Goal: Transaction & Acquisition: Purchase product/service

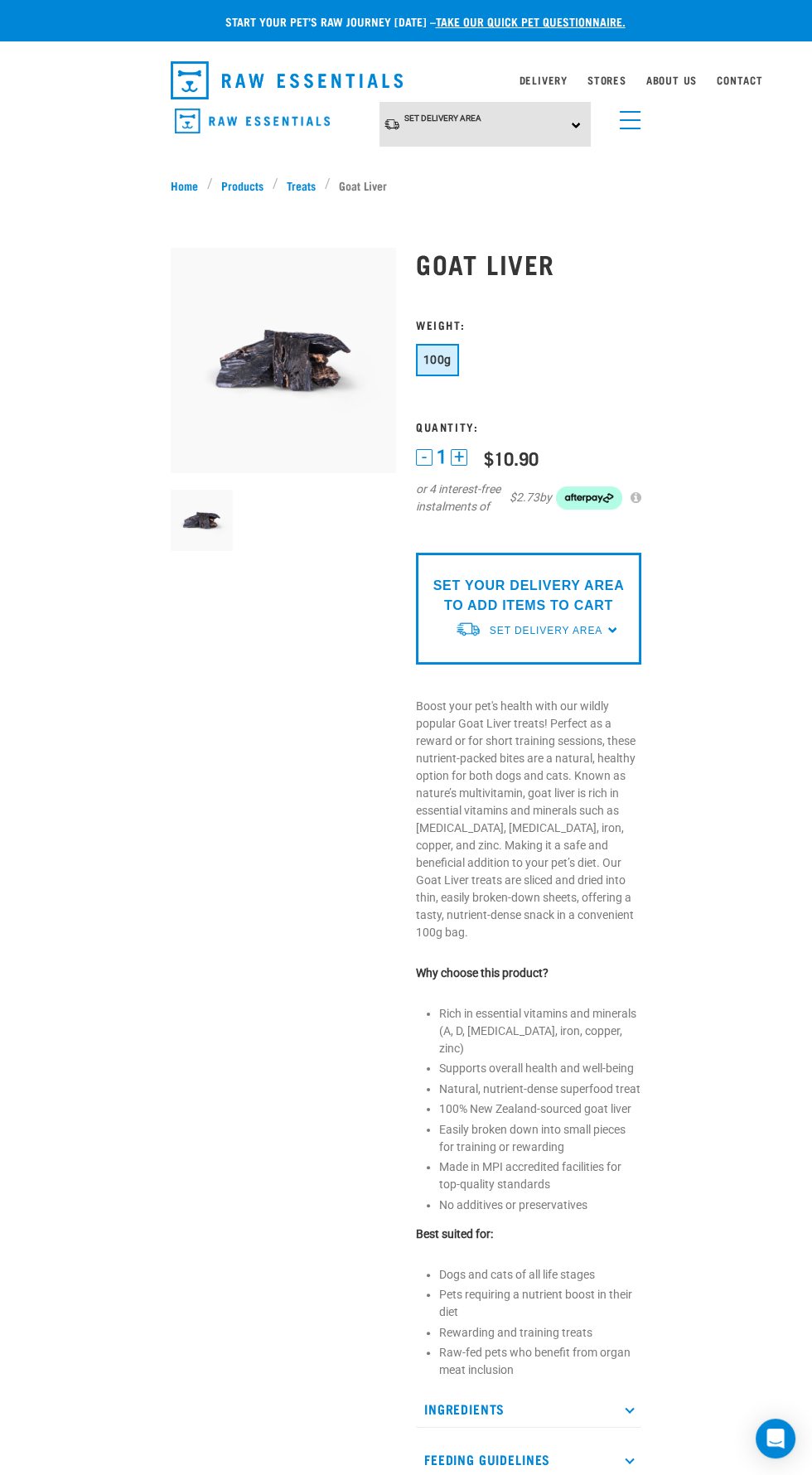
click at [226, 115] on img "dropdown navigation" at bounding box center [252, 121] width 155 height 26
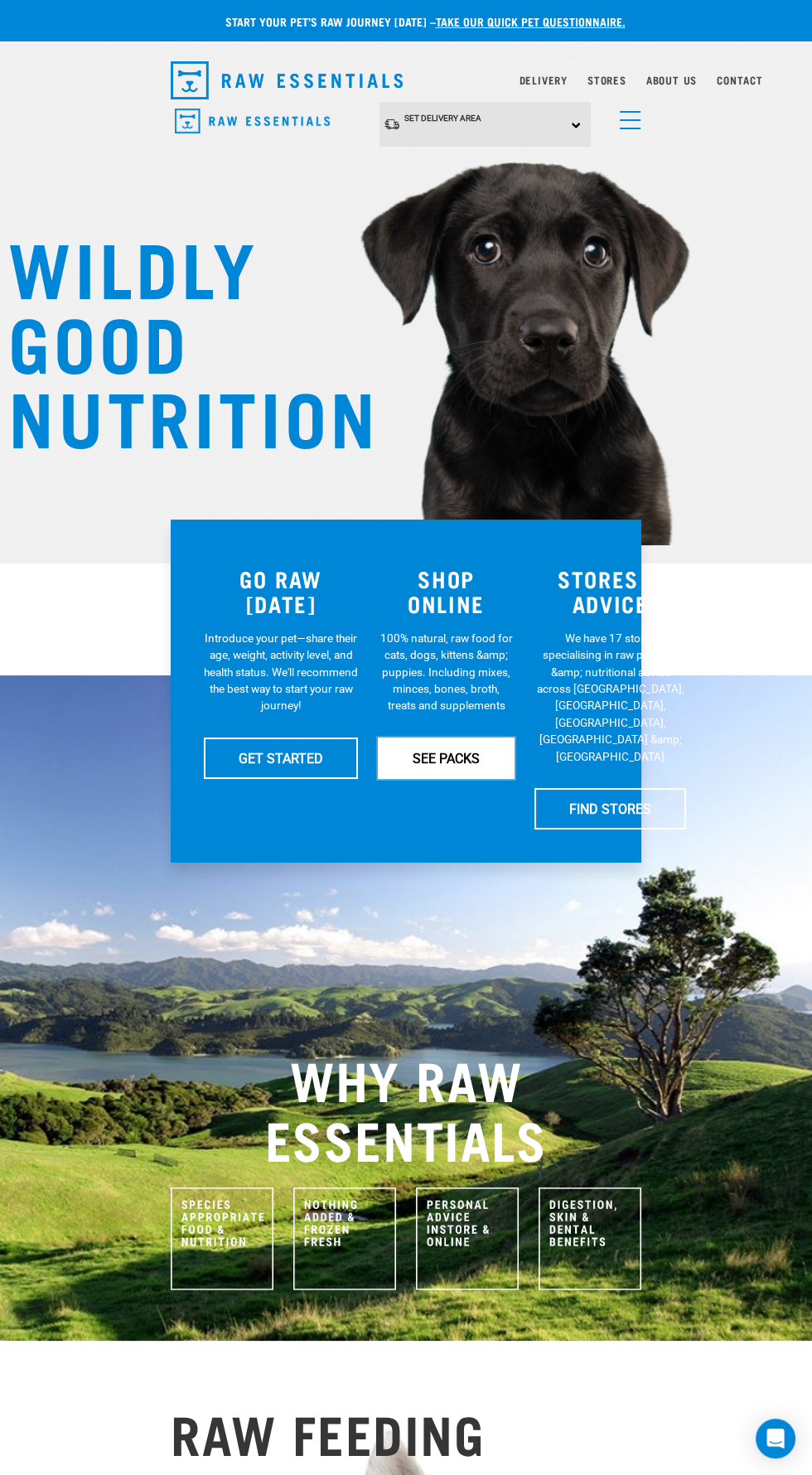
click at [468, 757] on link "SEE PACKS" at bounding box center [446, 758] width 137 height 42
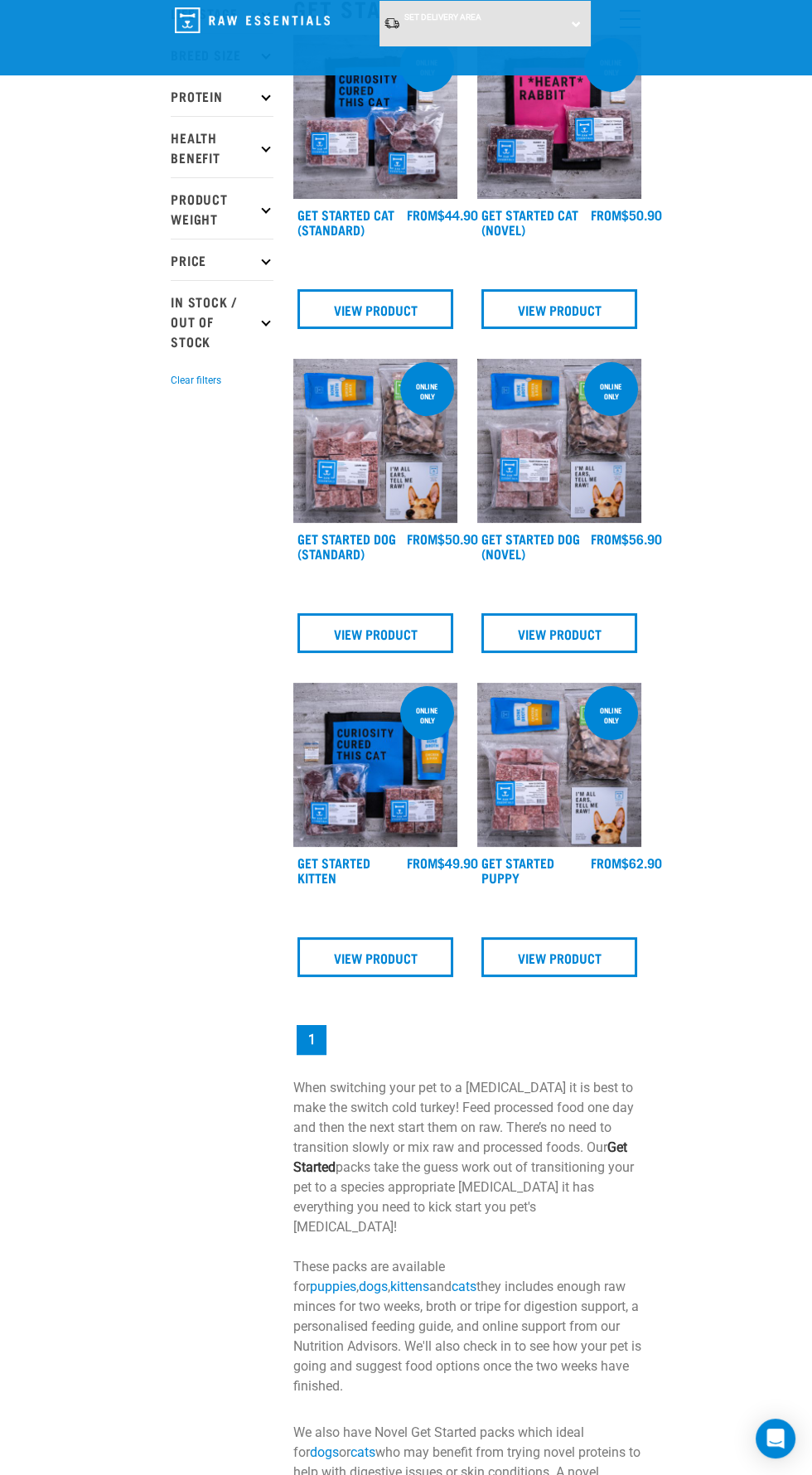
scroll to position [238, 0]
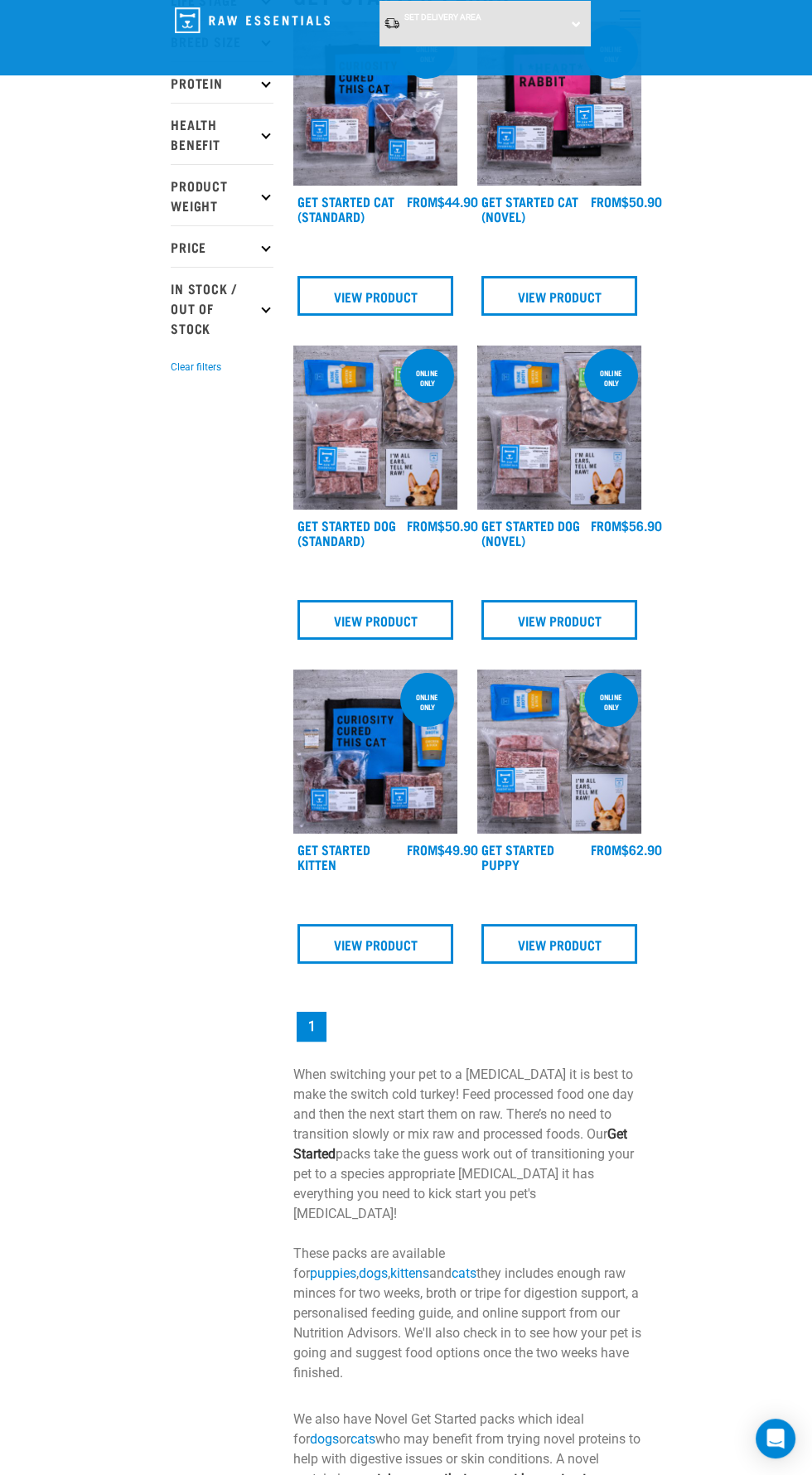
click at [604, 790] on img at bounding box center [559, 751] width 164 height 164
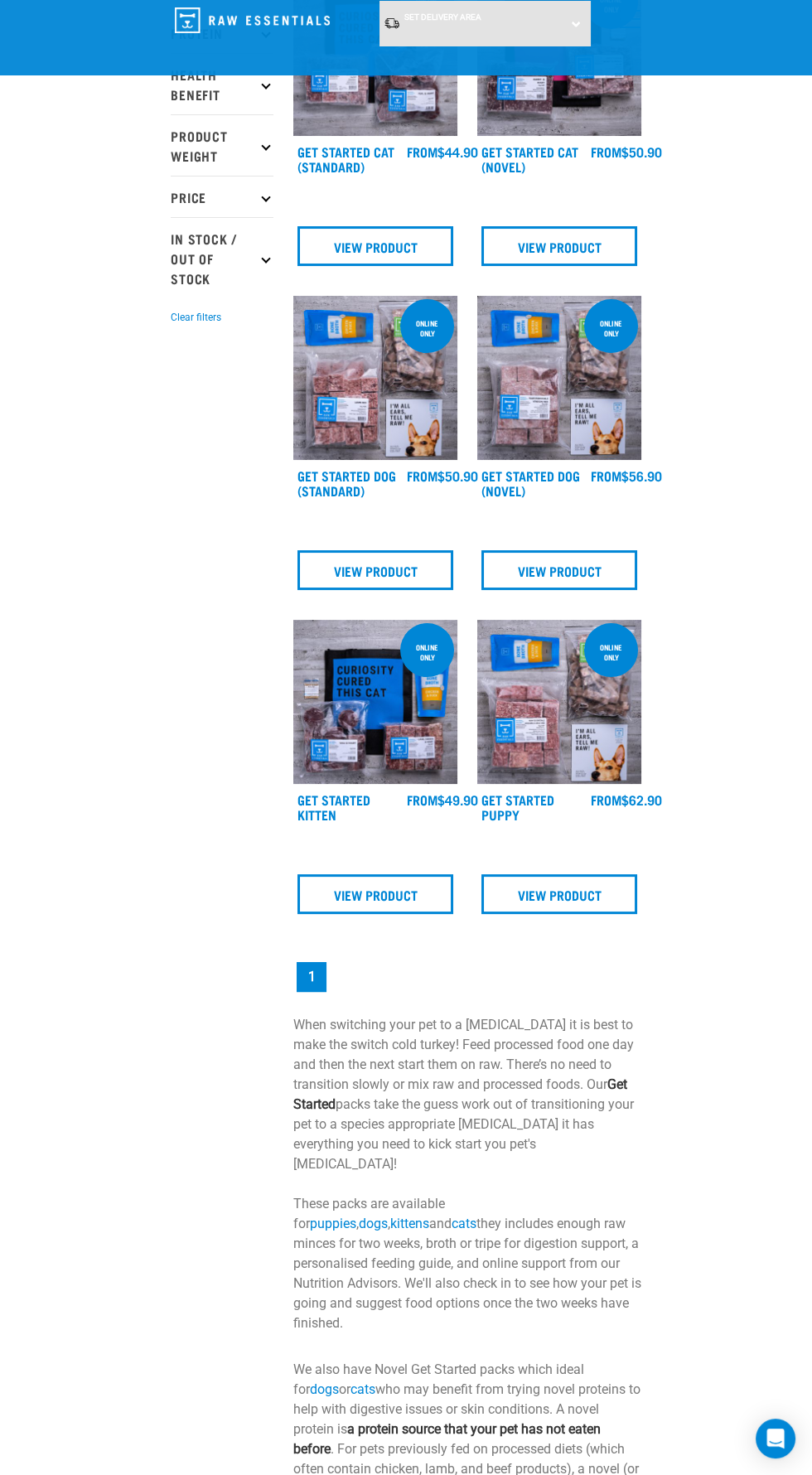
scroll to position [365, 0]
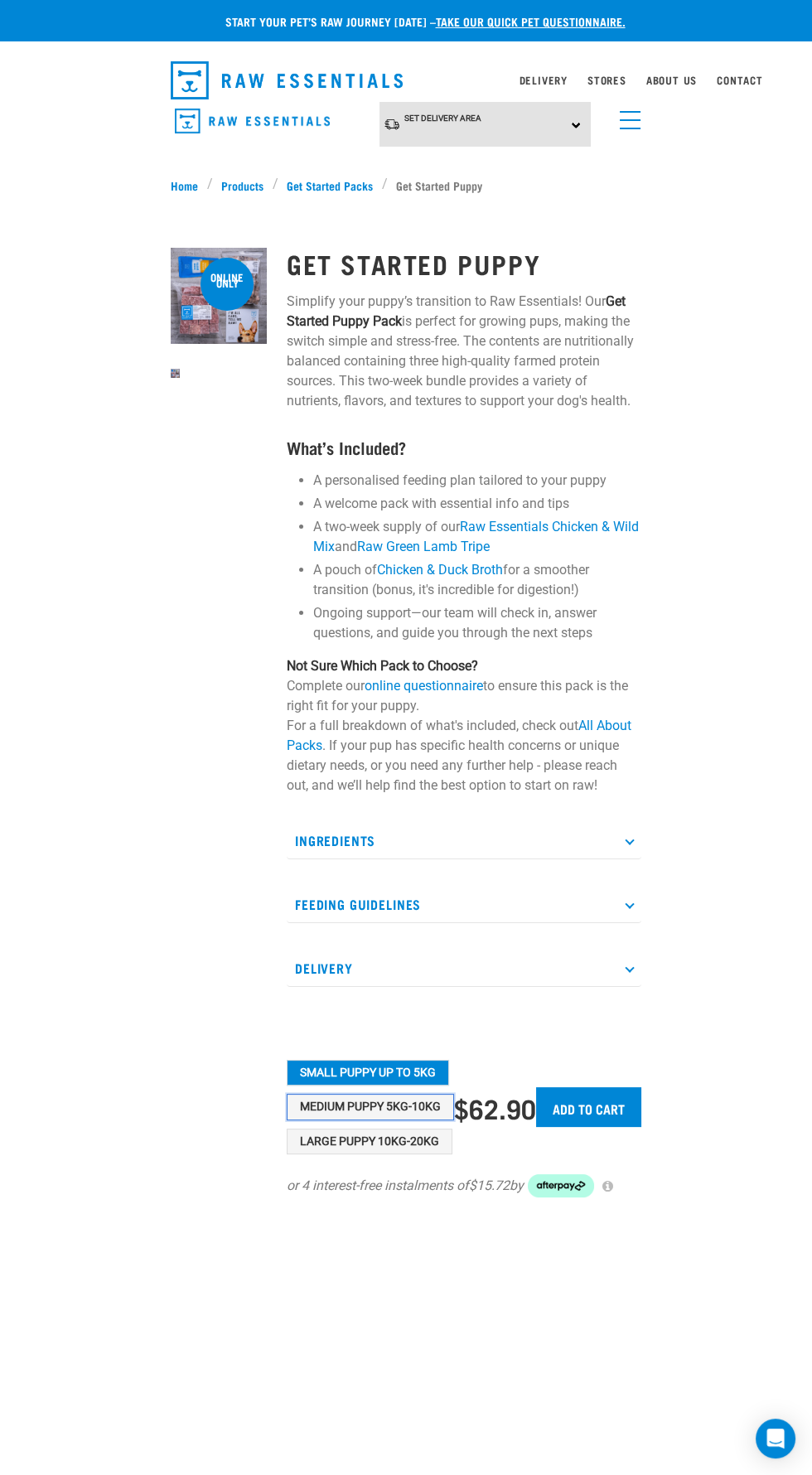
click at [414, 1104] on button "Medium Puppy 5kg-10kg" at bounding box center [370, 1107] width 167 height 27
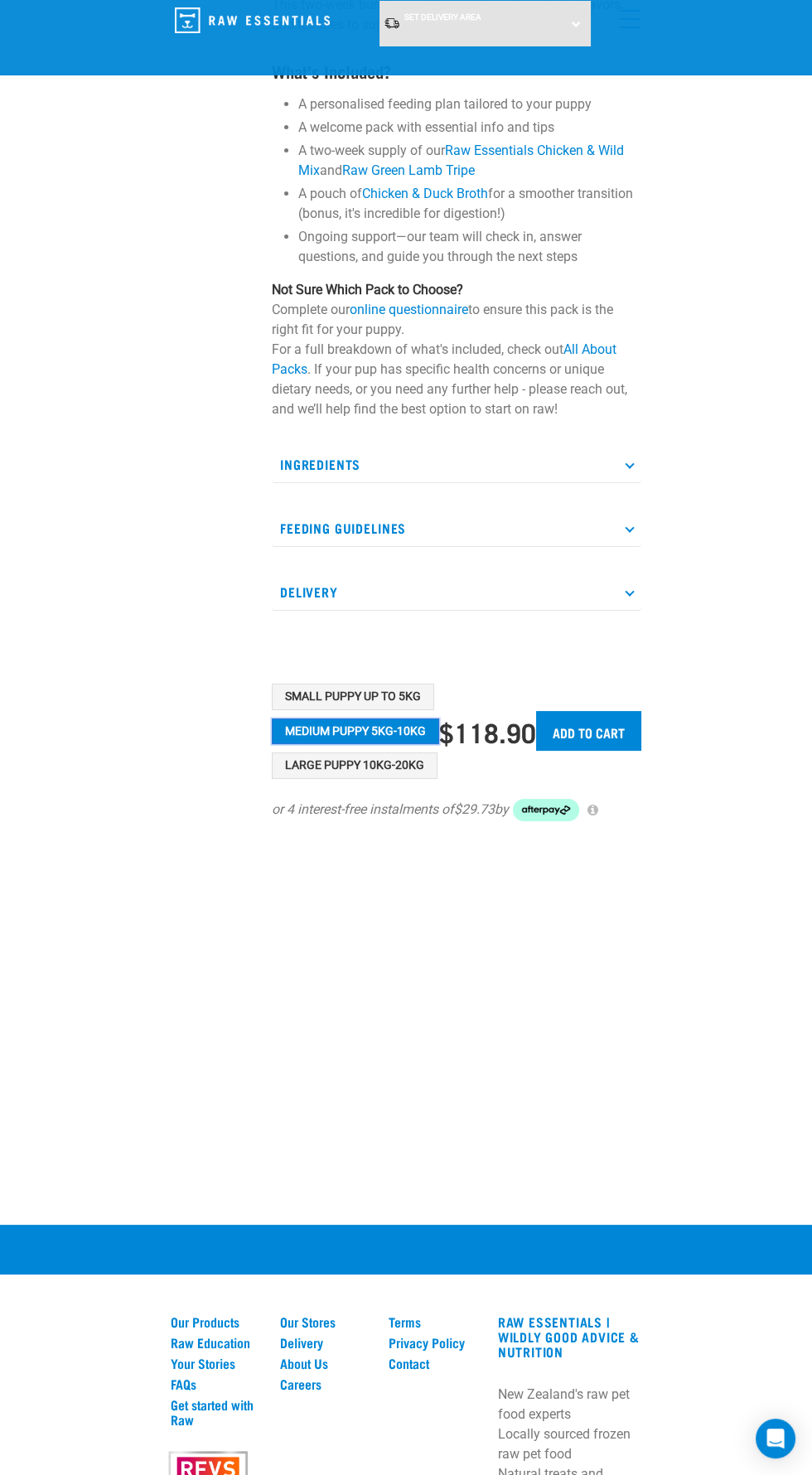
scroll to position [246, 0]
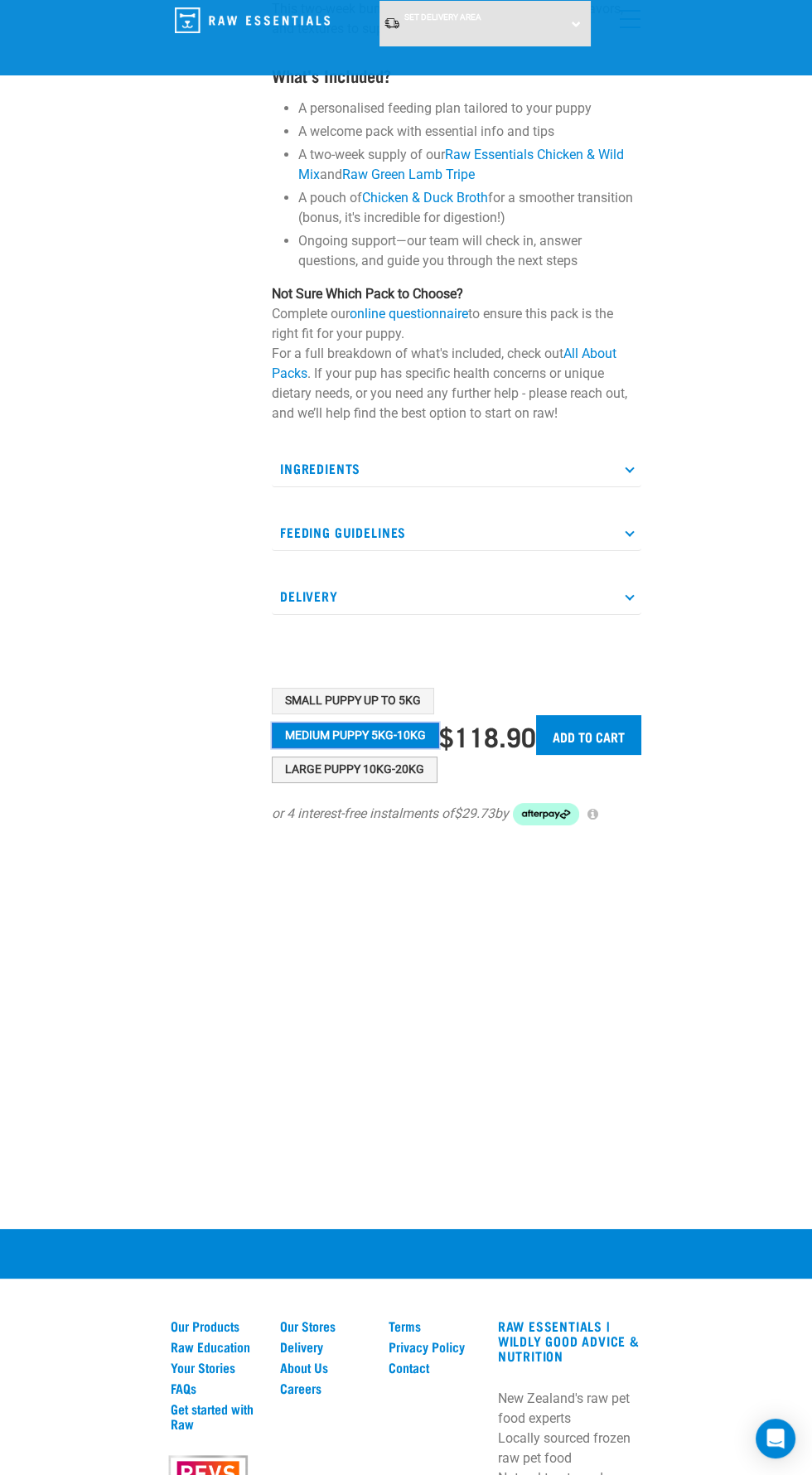
click at [369, 771] on button "Large Puppy 10kg-20kg" at bounding box center [354, 770] width 166 height 27
click at [398, 733] on button "Medium Puppy 5kg-10kg" at bounding box center [355, 736] width 167 height 27
click at [403, 771] on button "Large Puppy 10kg-20kg" at bounding box center [354, 770] width 166 height 27
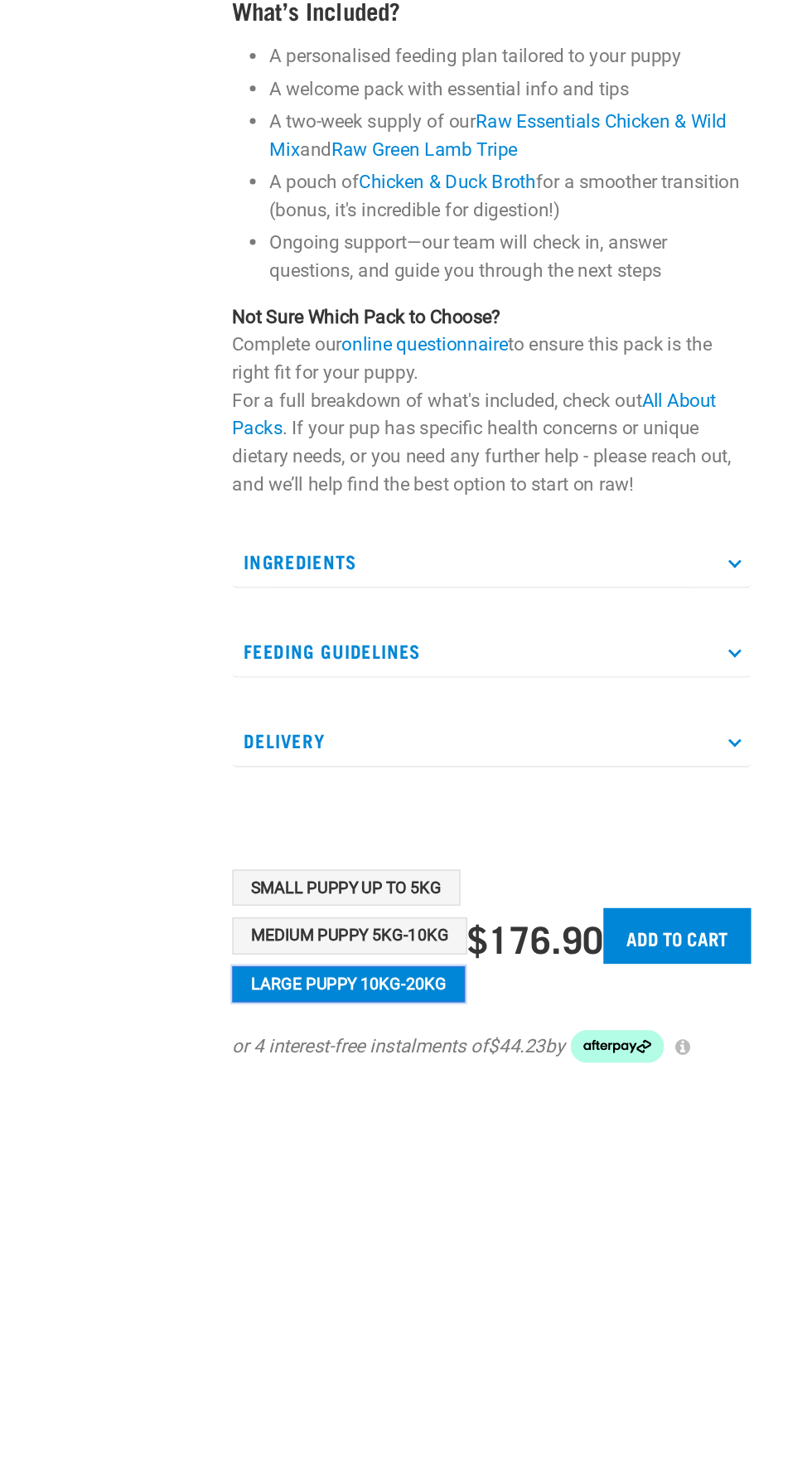
scroll to position [36, 0]
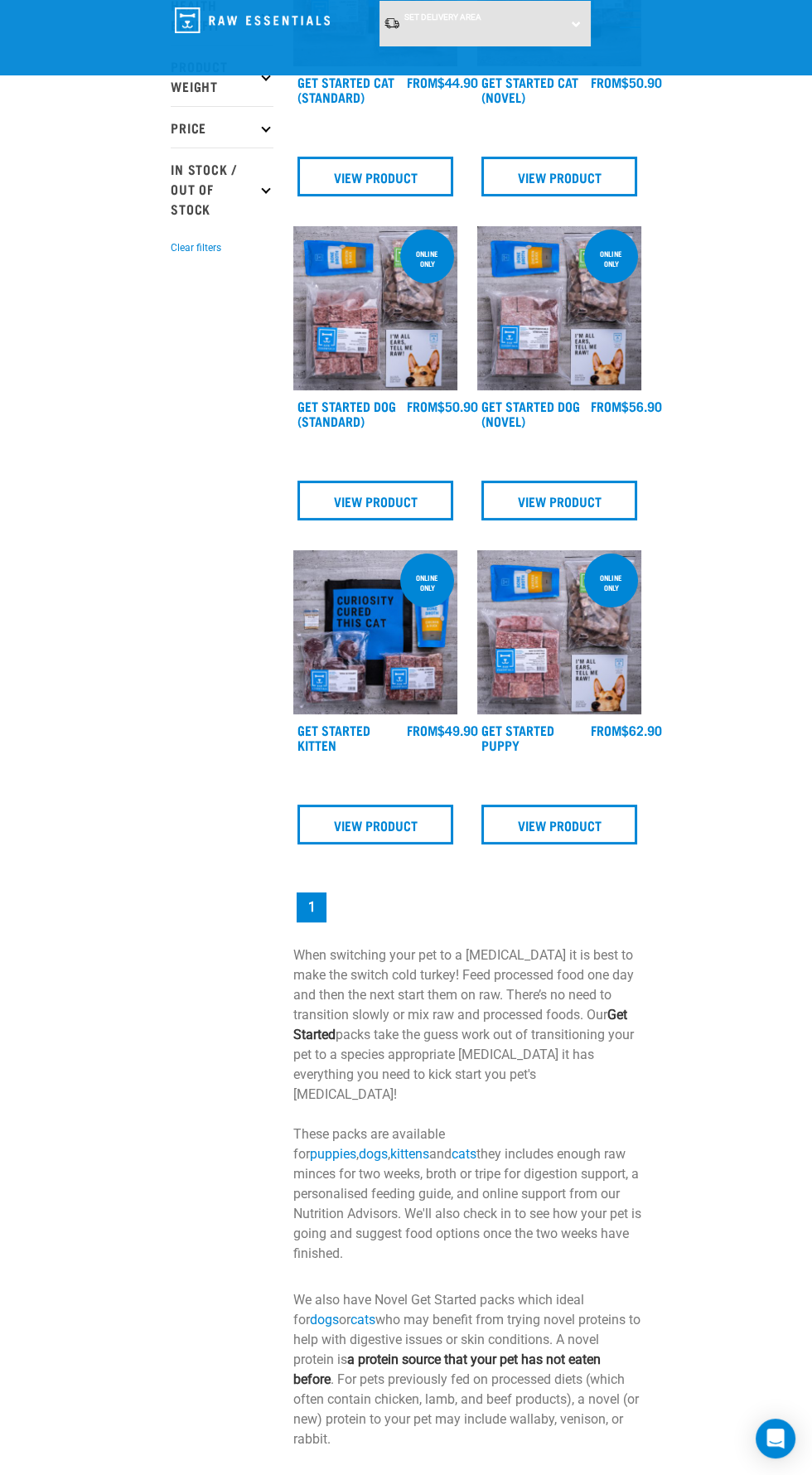
click at [331, 307] on img at bounding box center [375, 308] width 164 height 164
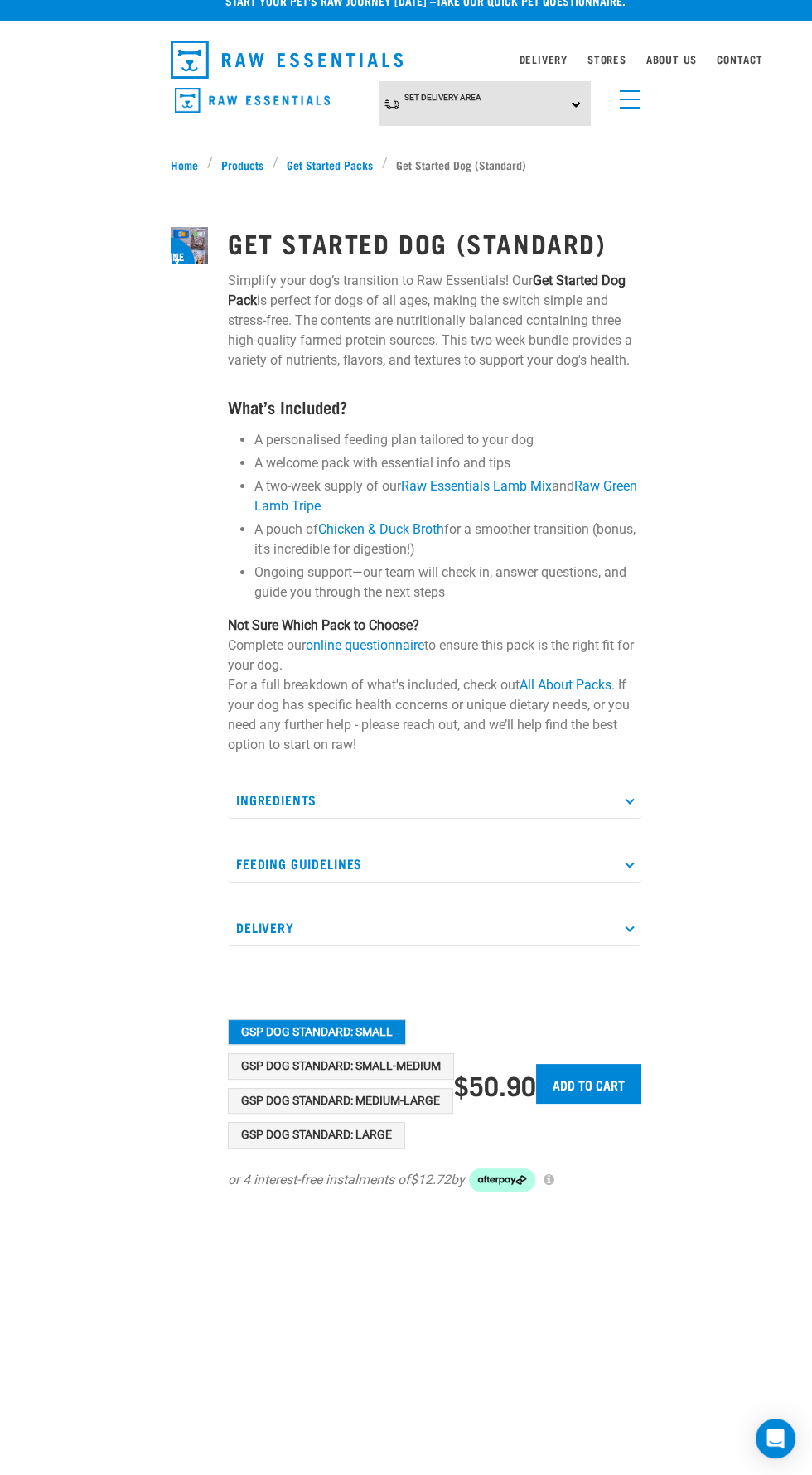
scroll to position [14, 0]
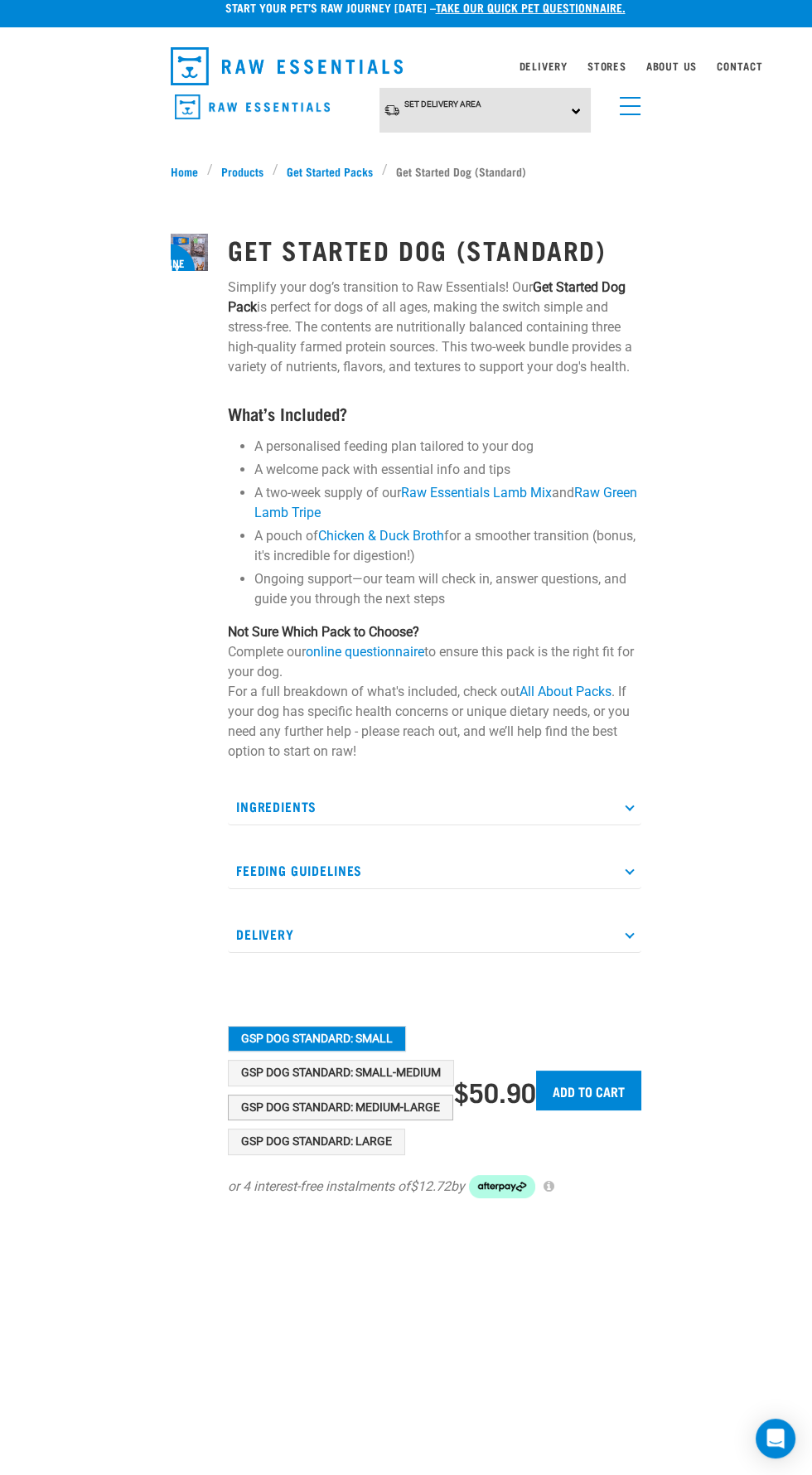
click at [445, 1107] on button "GSP Dog Standard: Medium-Large" at bounding box center [341, 1107] width 226 height 27
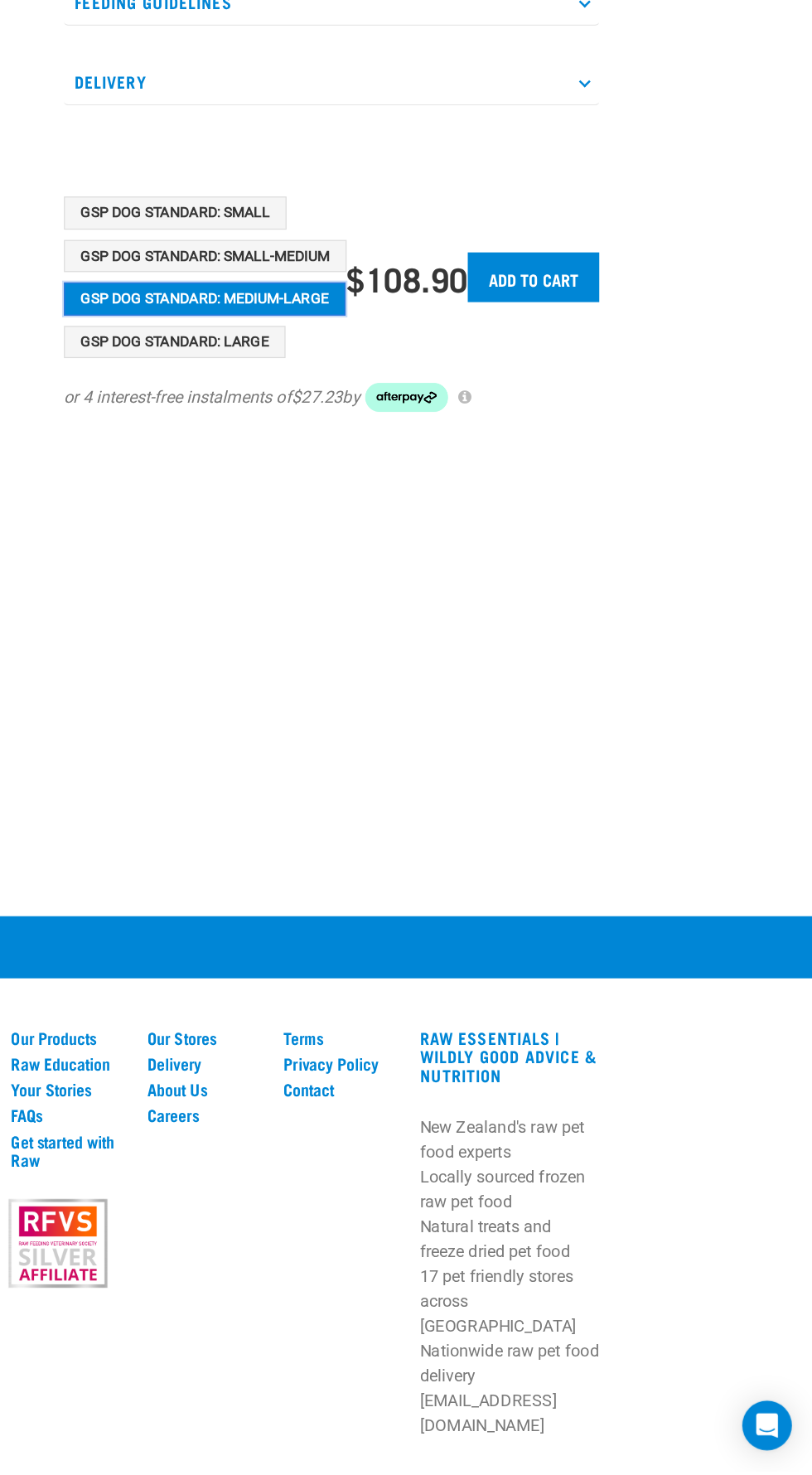
scroll to position [479, 0]
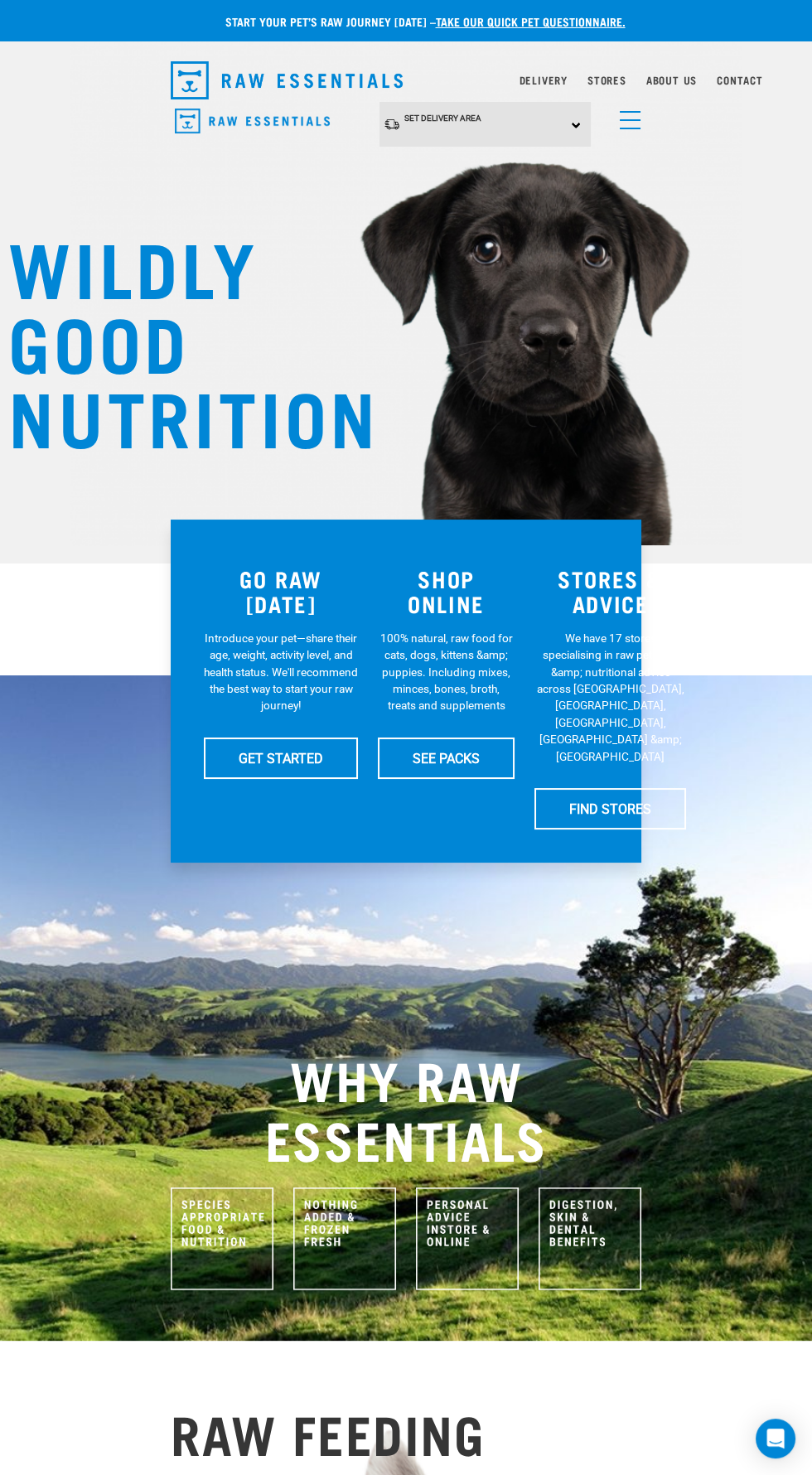
click at [297, 756] on link "GET STARTED" at bounding box center [281, 758] width 154 height 42
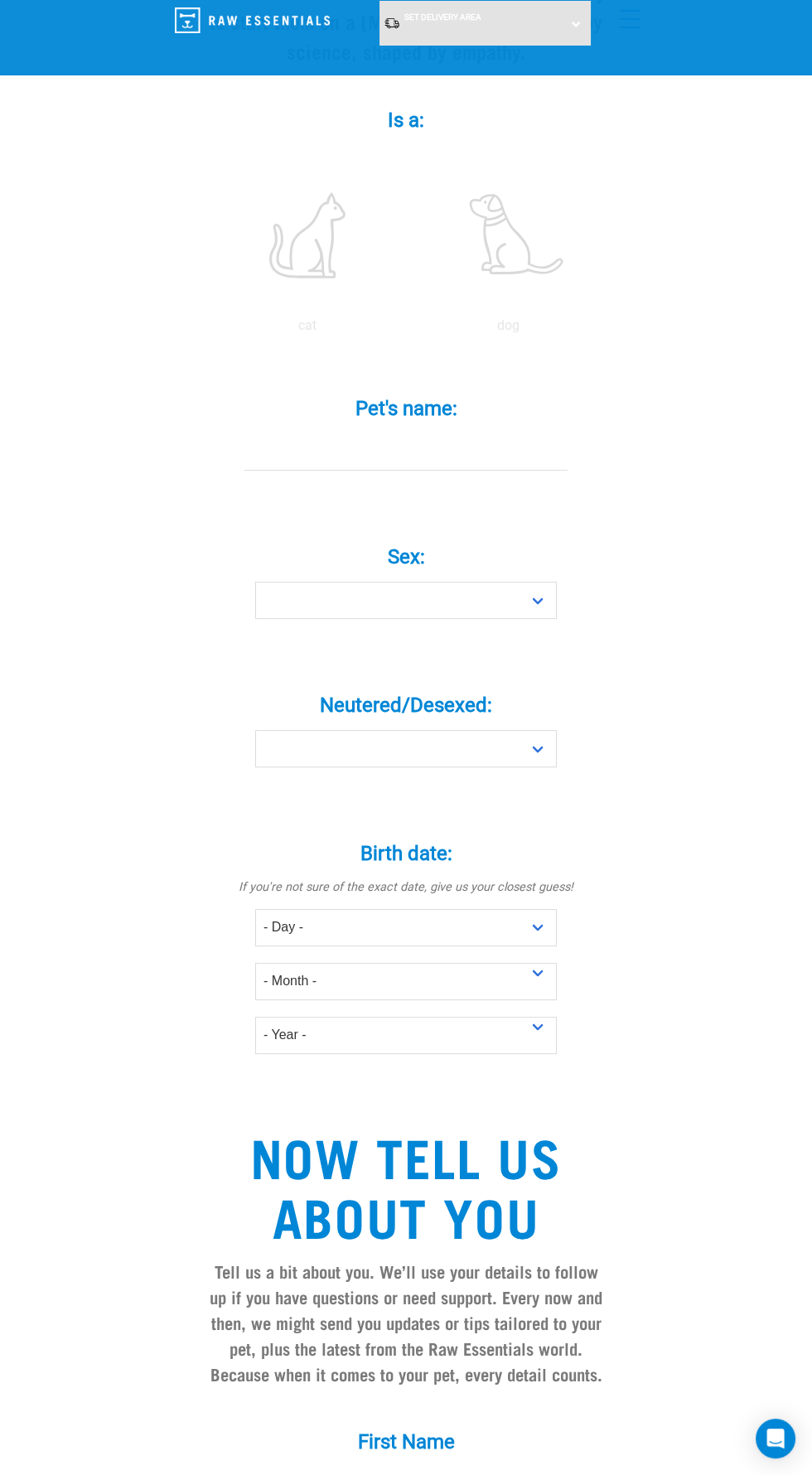
scroll to position [324, 0]
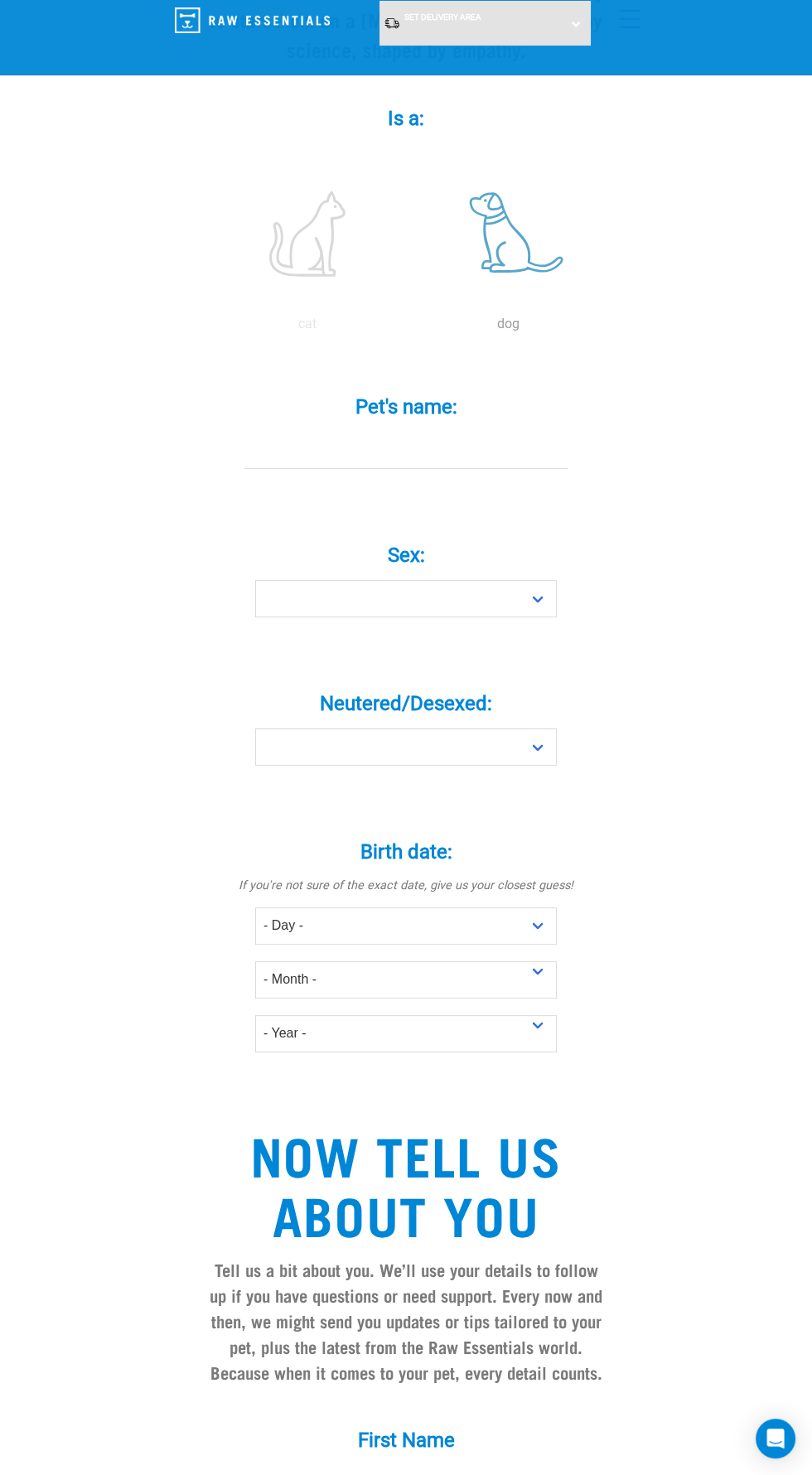
click at [464, 249] on label at bounding box center [508, 233] width 193 height 141
click at [408, 328] on input "radio" at bounding box center [408, 328] width 0 height 0
click at [479, 269] on label at bounding box center [508, 233] width 193 height 141
click at [408, 328] on input "radio" at bounding box center [408, 328] width 0 height 0
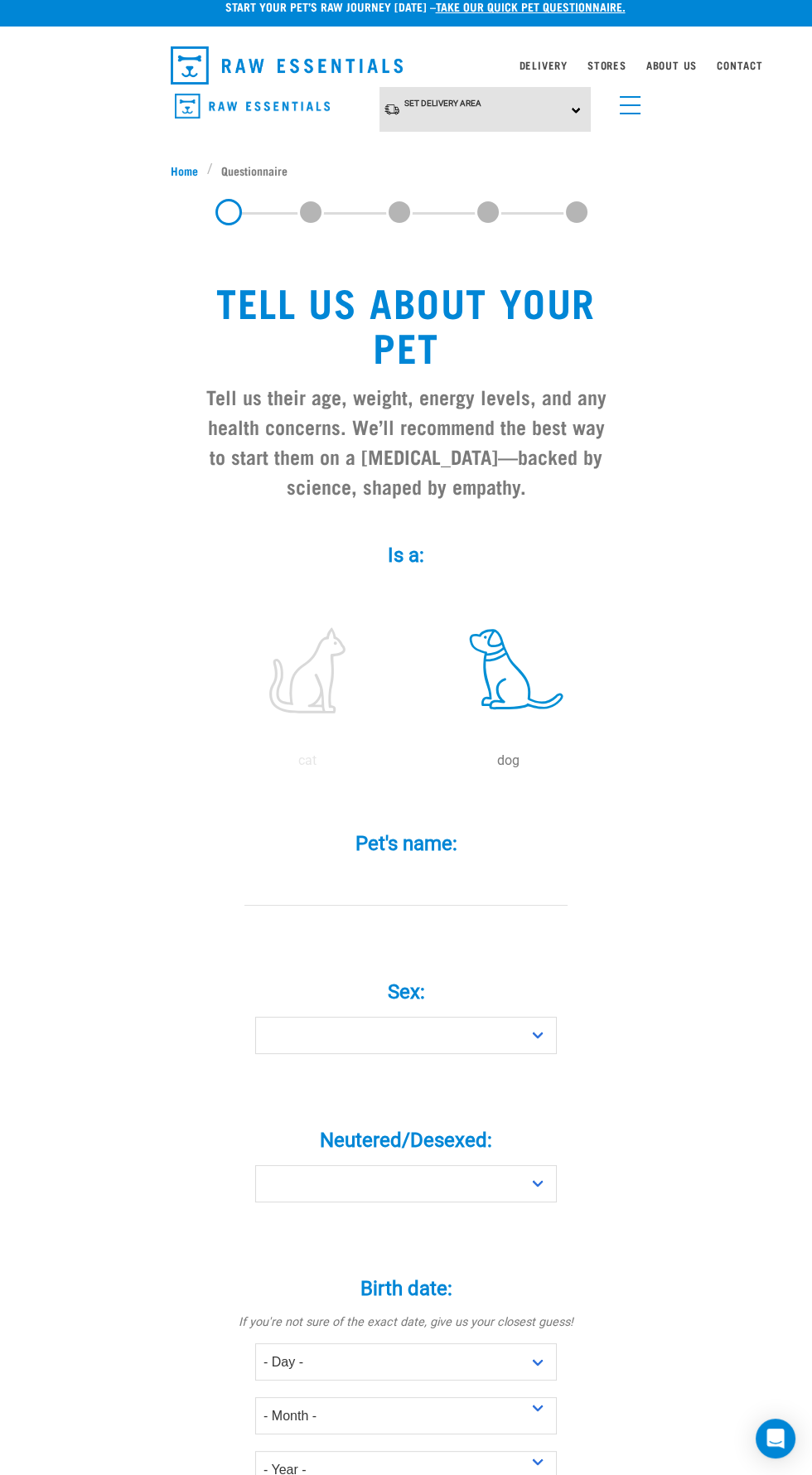
scroll to position [0, 0]
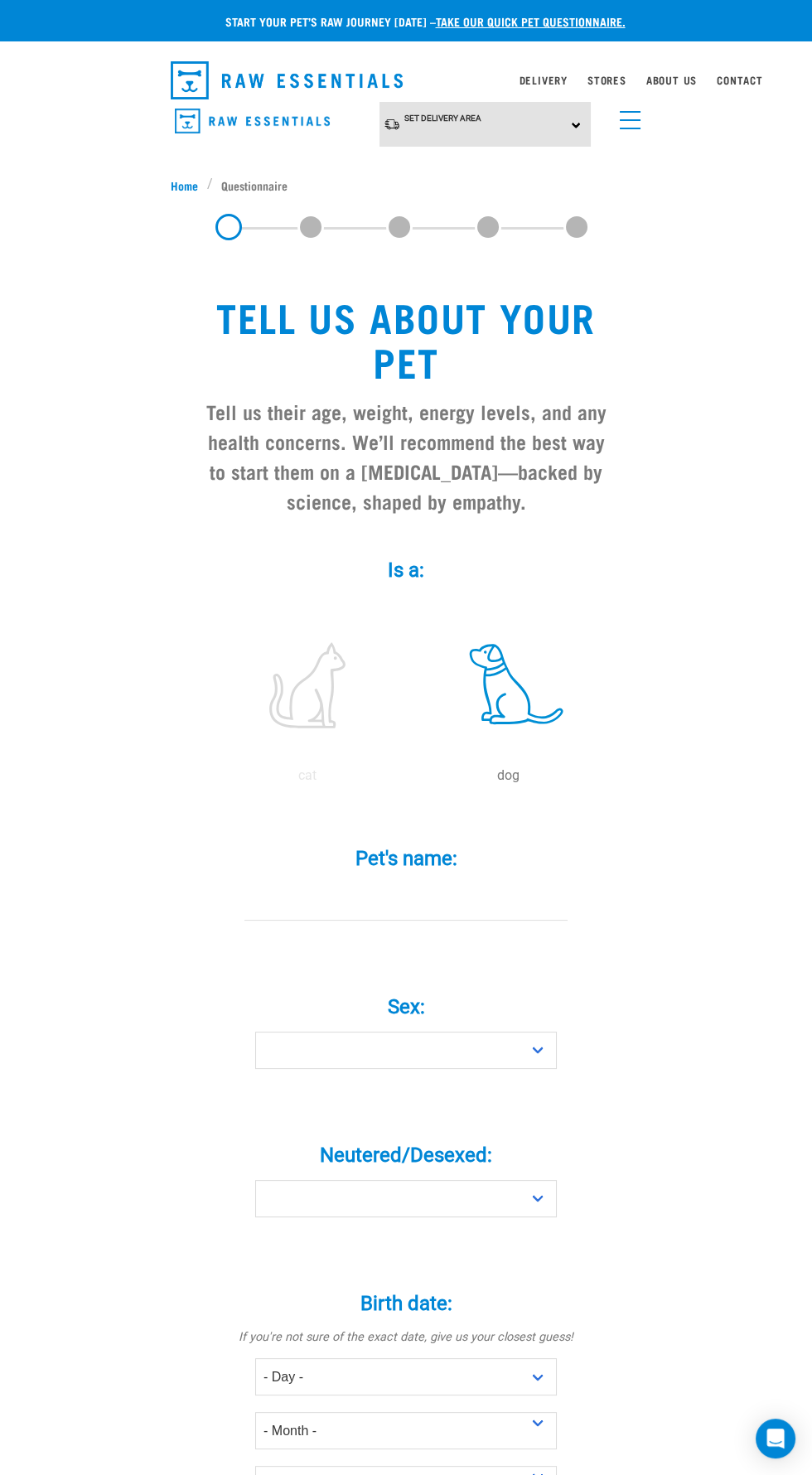
click at [250, 101] on link "dropdown navigation" at bounding box center [291, 80] width 242 height 51
click at [630, 128] on span "menu" at bounding box center [630, 128] width 21 height 2
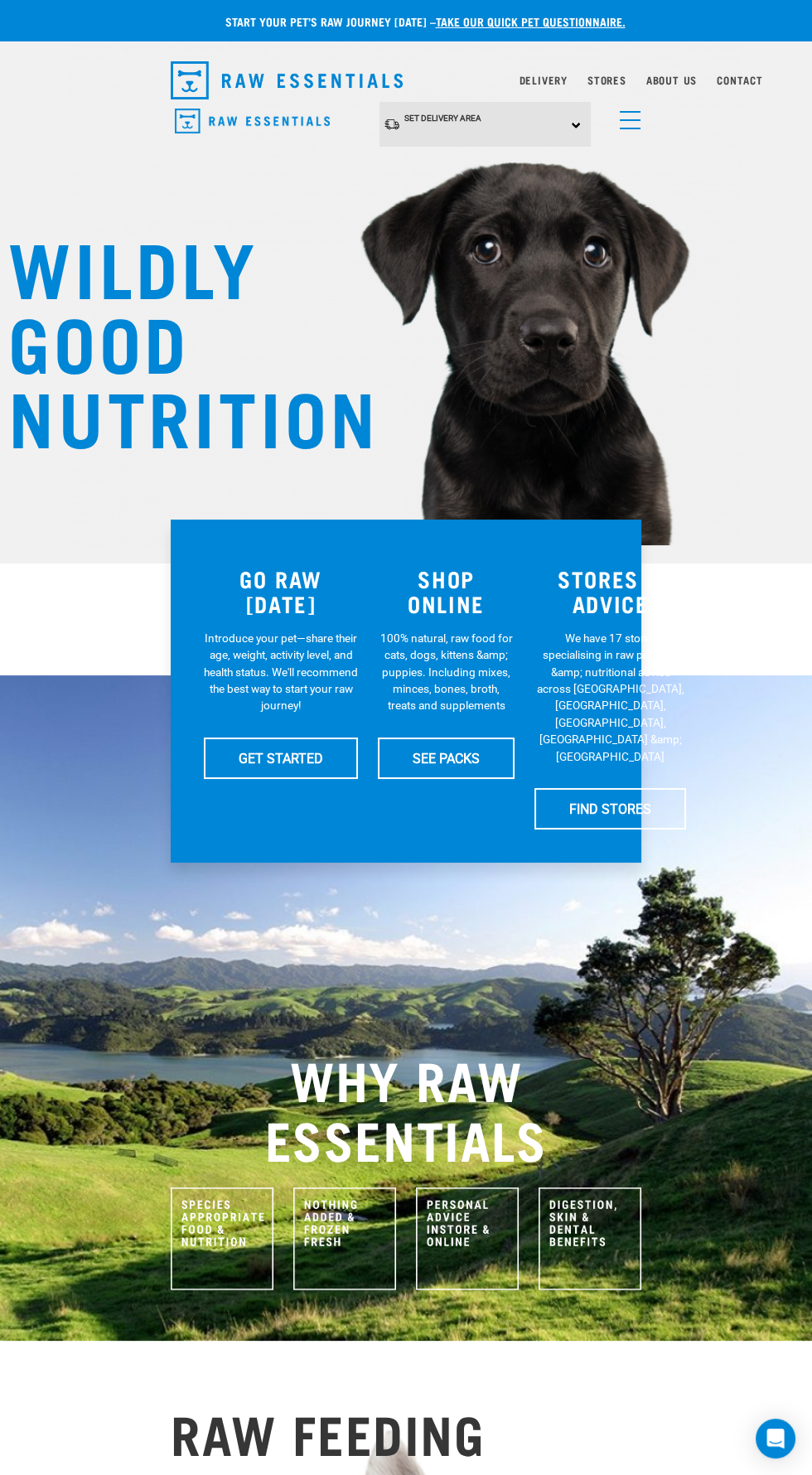
click at [637, 128] on span "menu" at bounding box center [630, 128] width 21 height 2
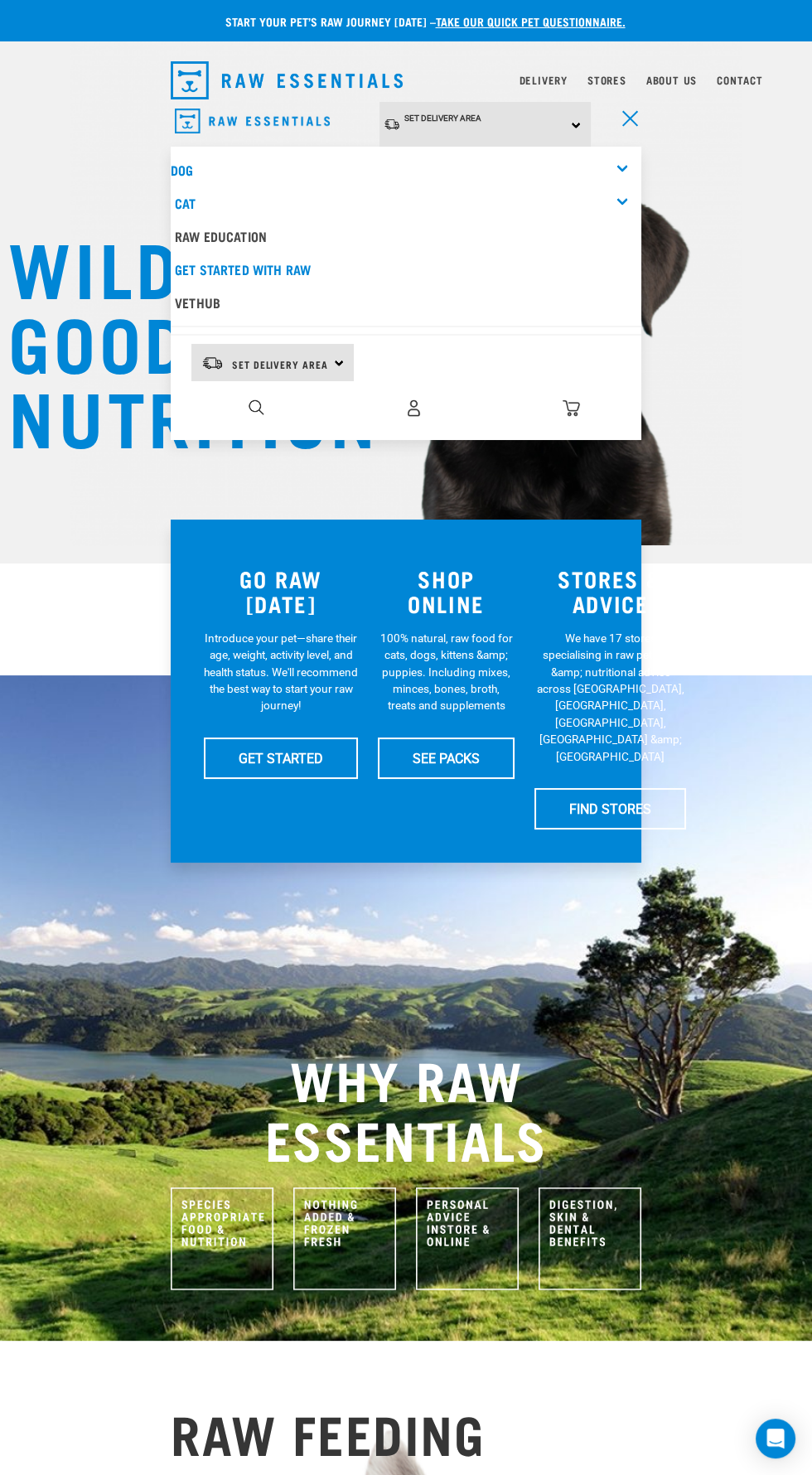
click at [614, 169] on div "Dog" at bounding box center [406, 170] width 470 height 33
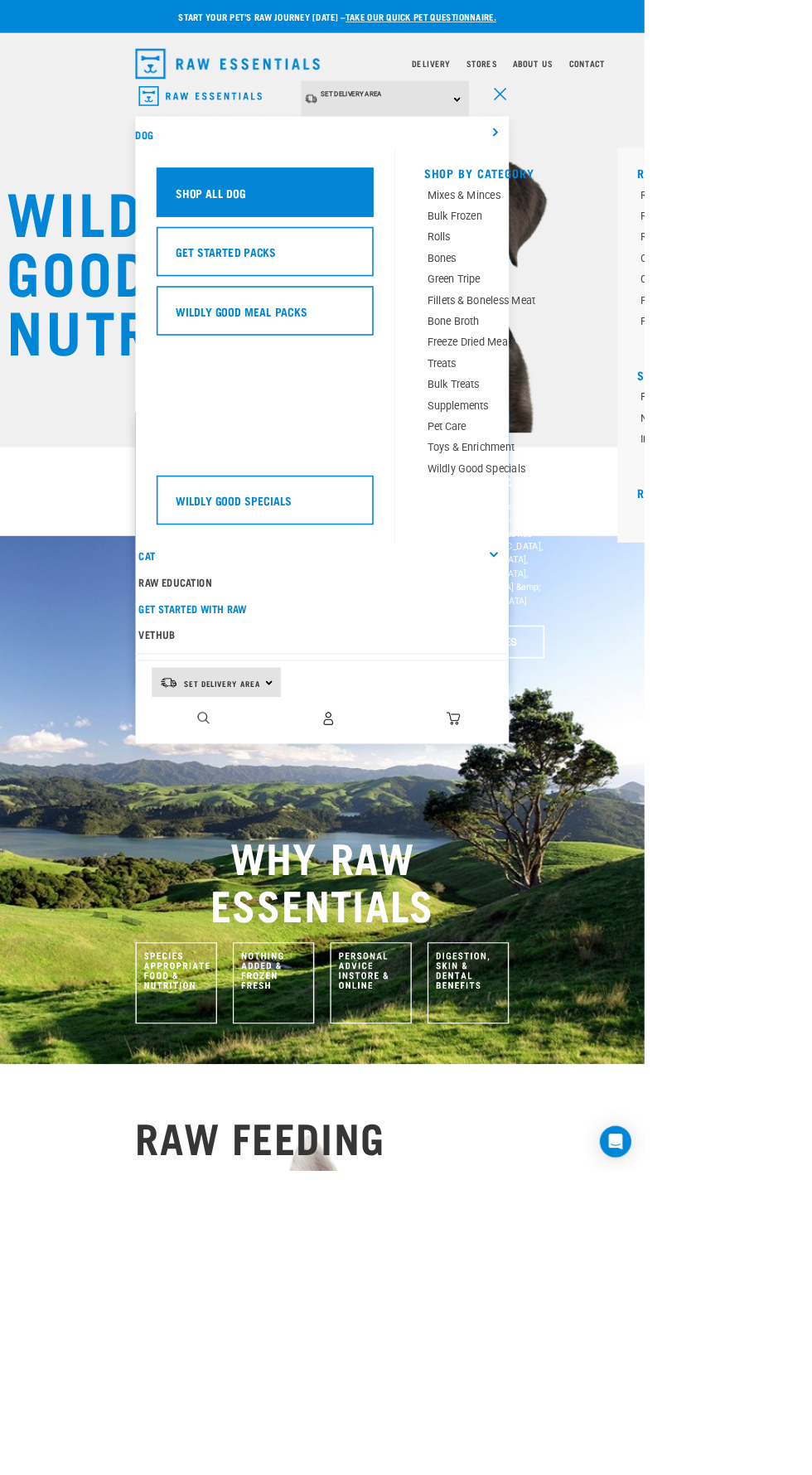
click at [262, 235] on h5 "Shop All Dog" at bounding box center [265, 242] width 88 height 22
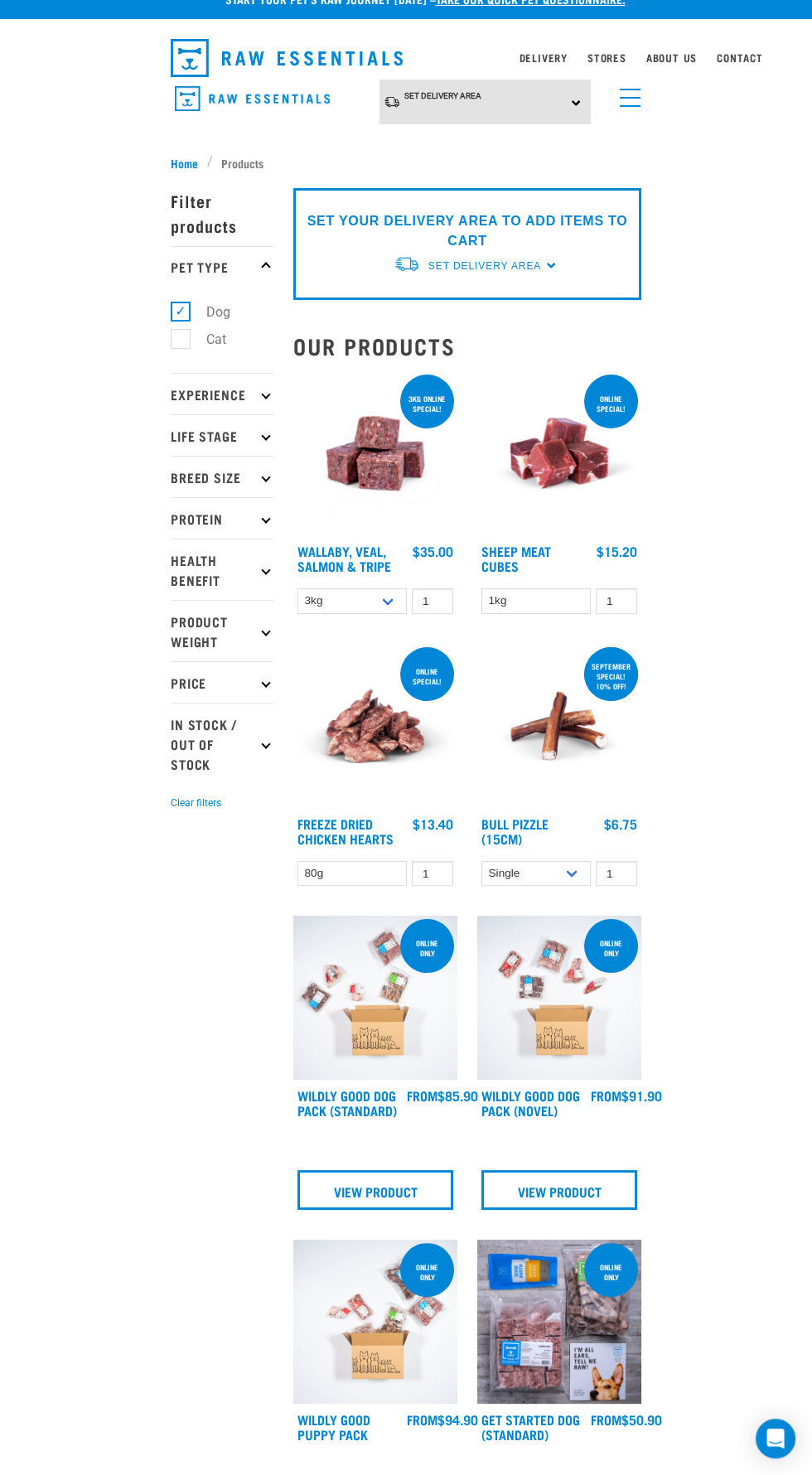
scroll to position [18, 0]
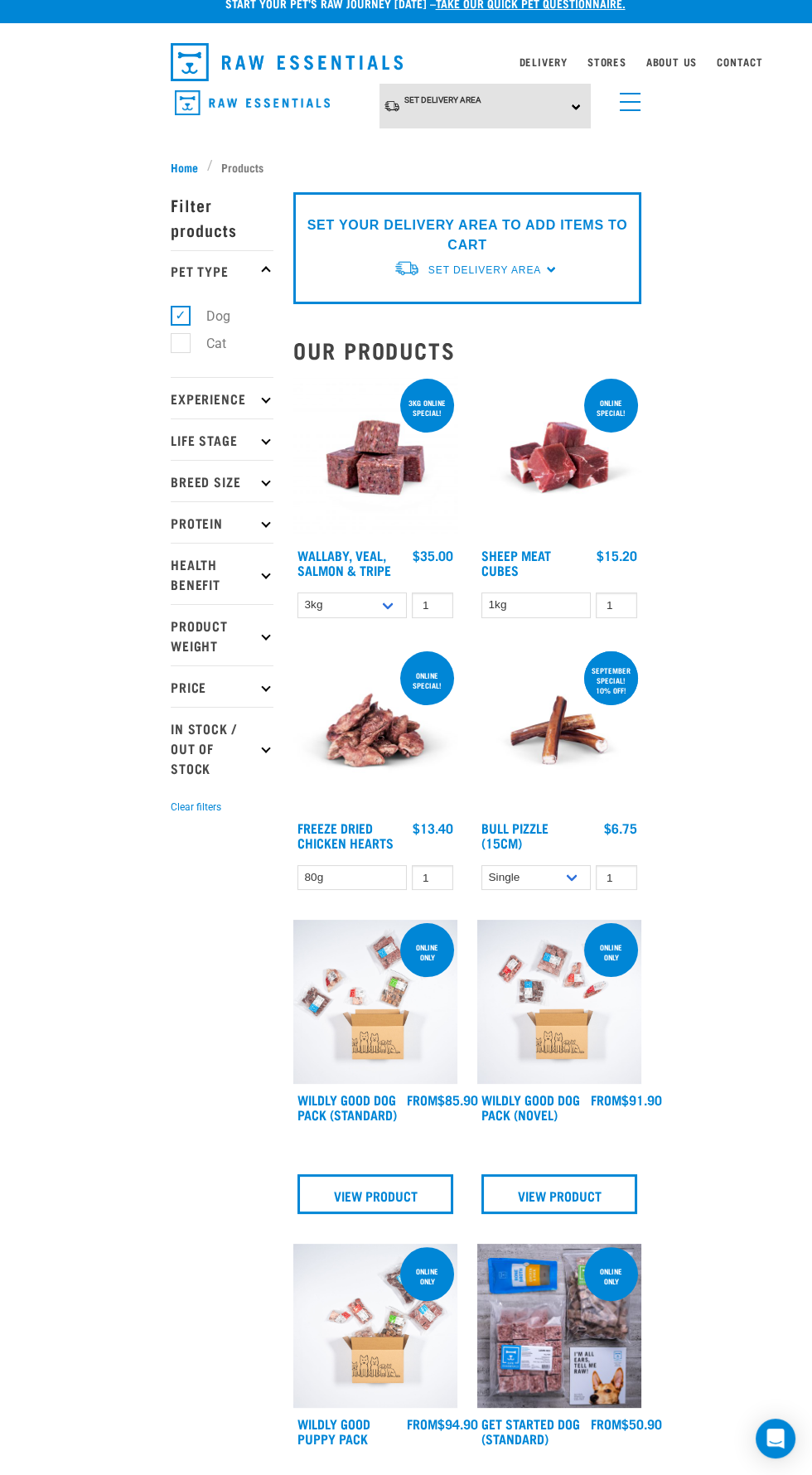
click at [320, 414] on img at bounding box center [375, 457] width 164 height 164
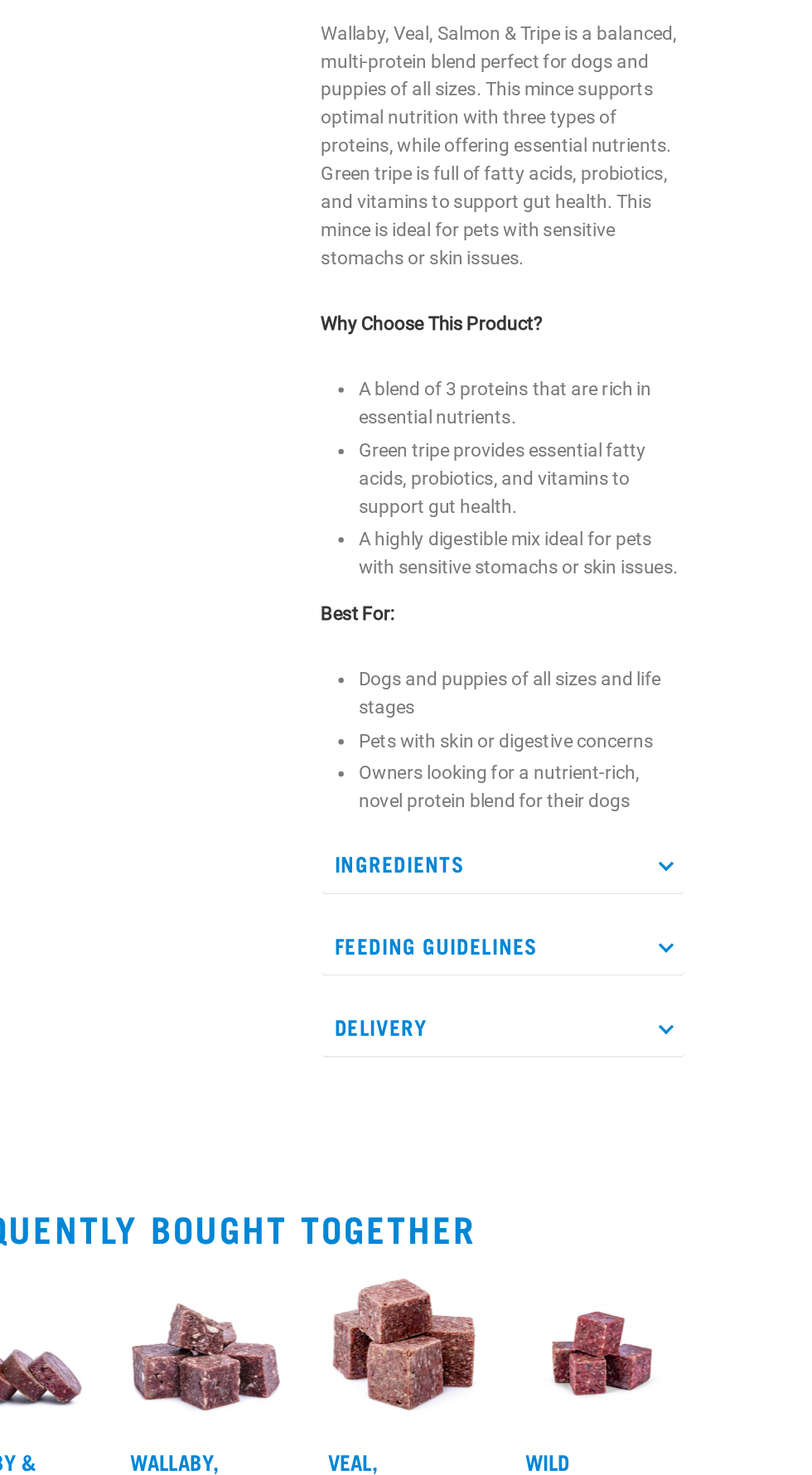
scroll to position [465, 0]
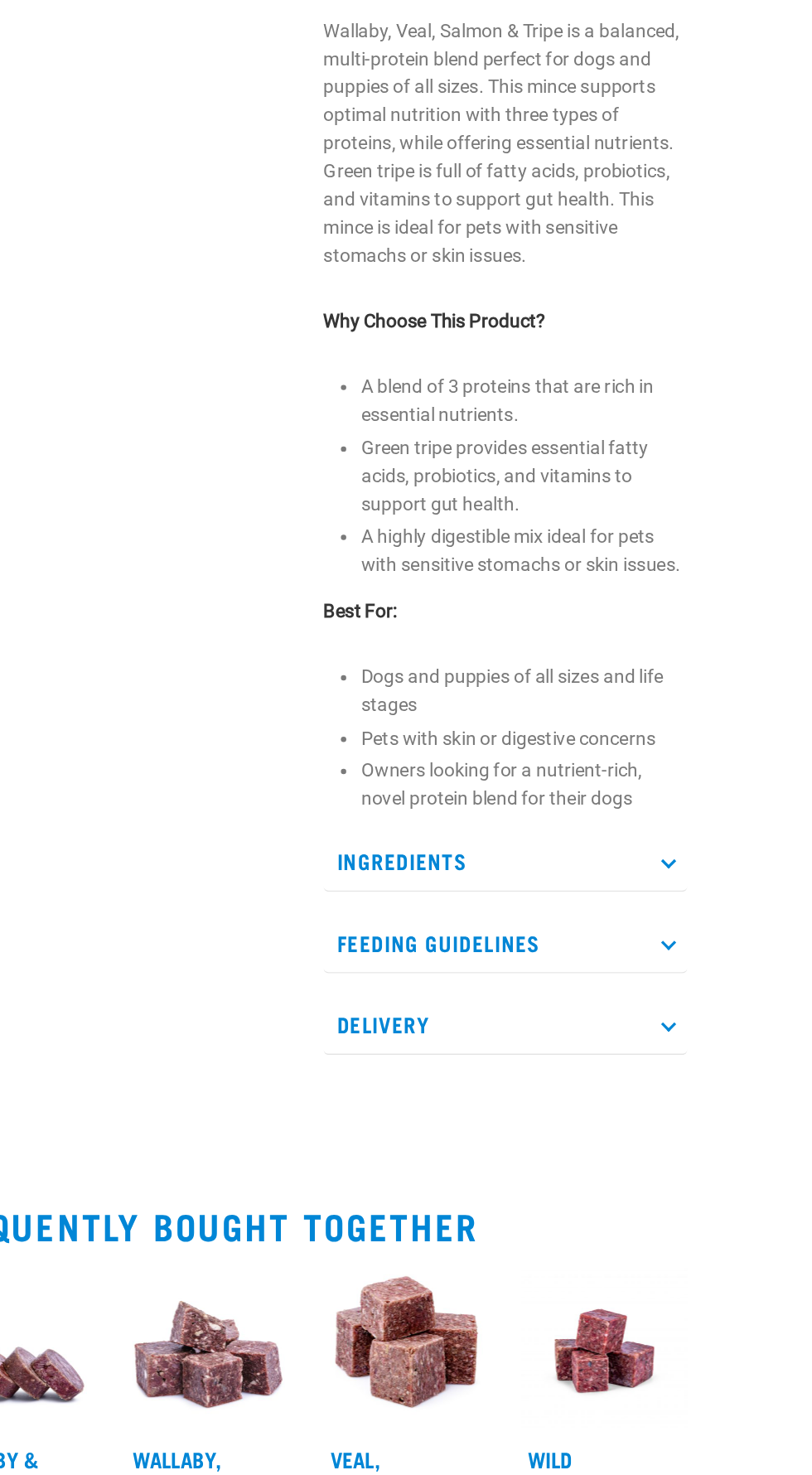
click at [607, 827] on p "Feeding Guidelines" at bounding box center [528, 821] width 226 height 37
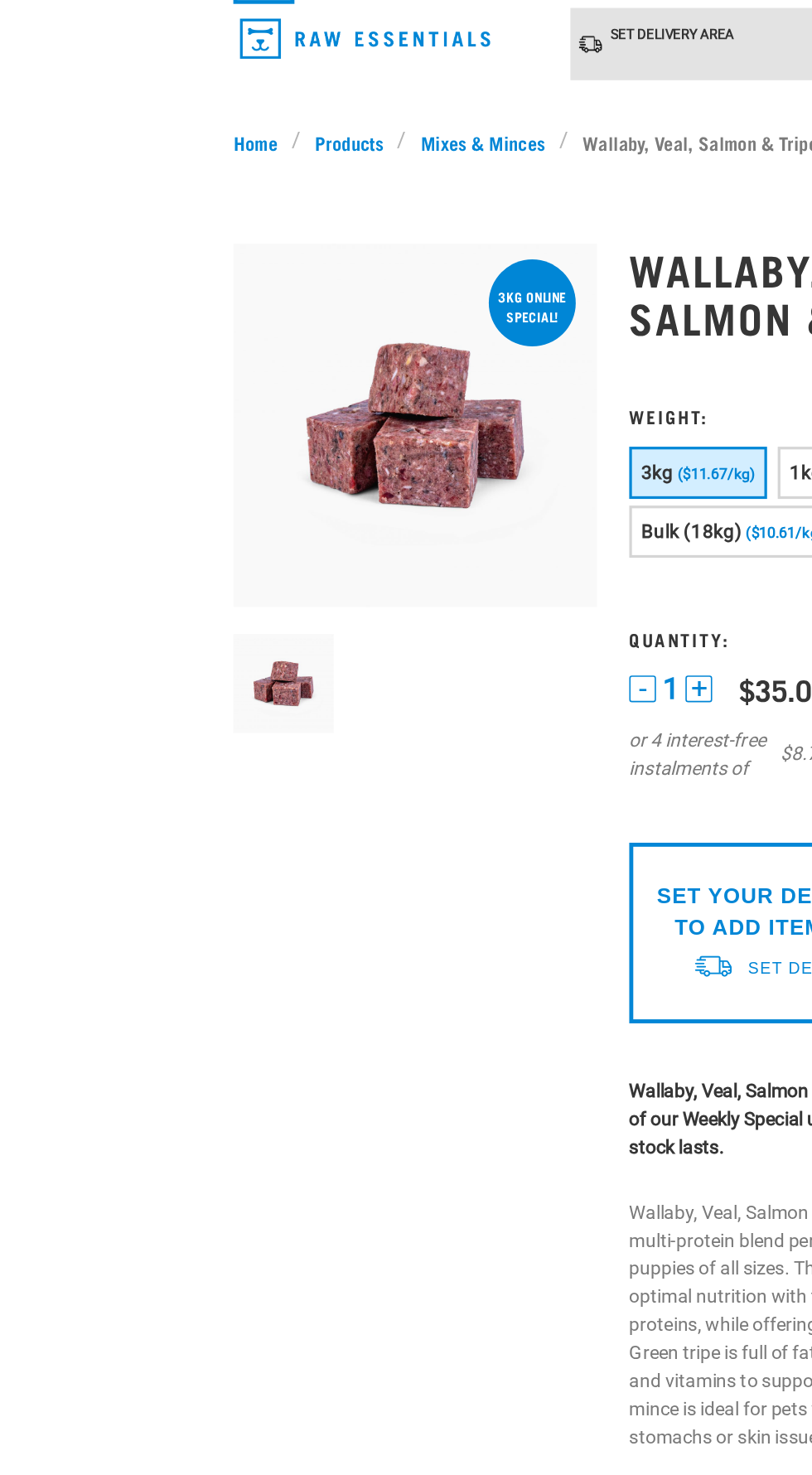
scroll to position [0, 0]
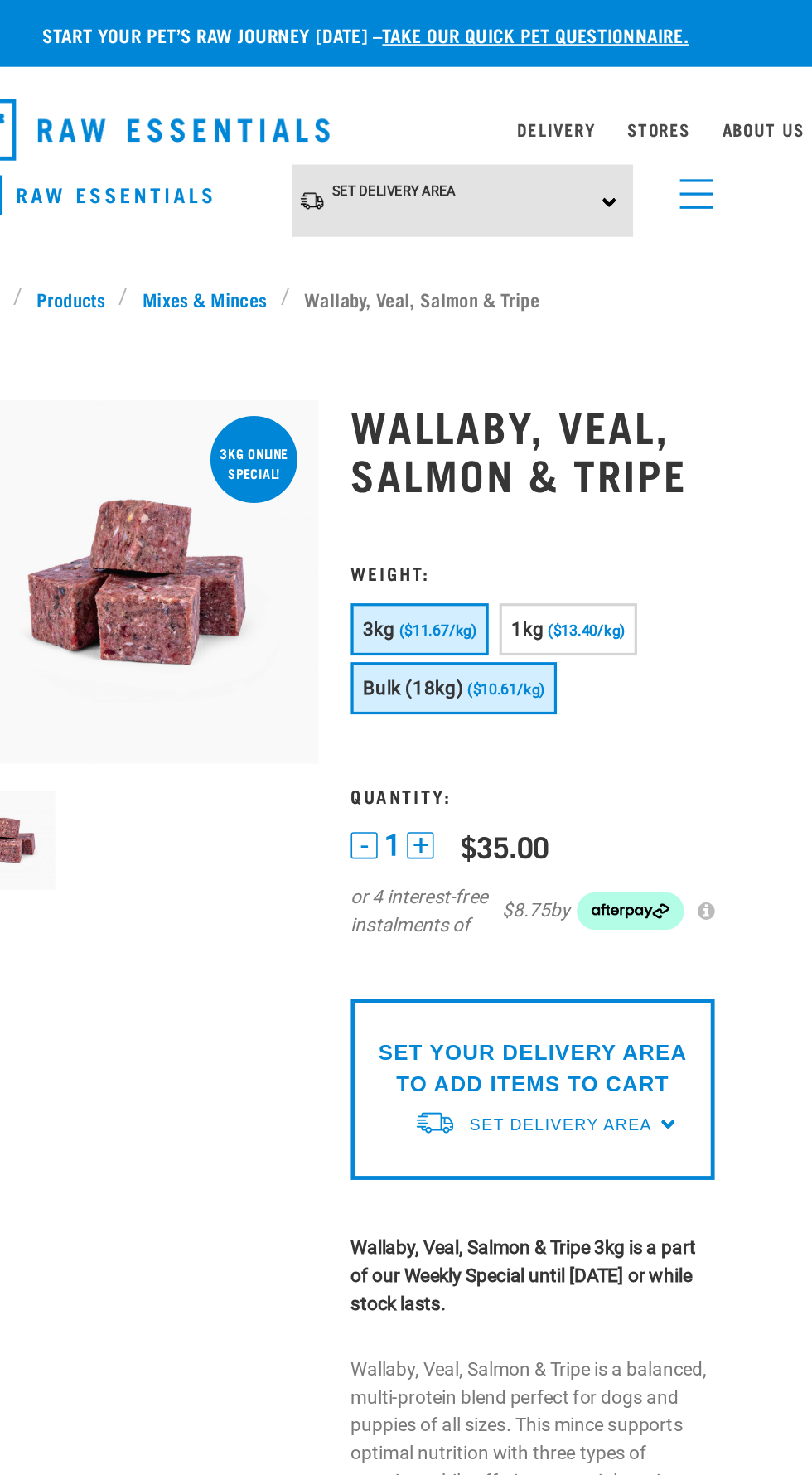
click at [489, 414] on button "Bulk (18kg) ($10.61/kg)" at bounding box center [479, 426] width 128 height 32
